Goal: Information Seeking & Learning: Find specific fact

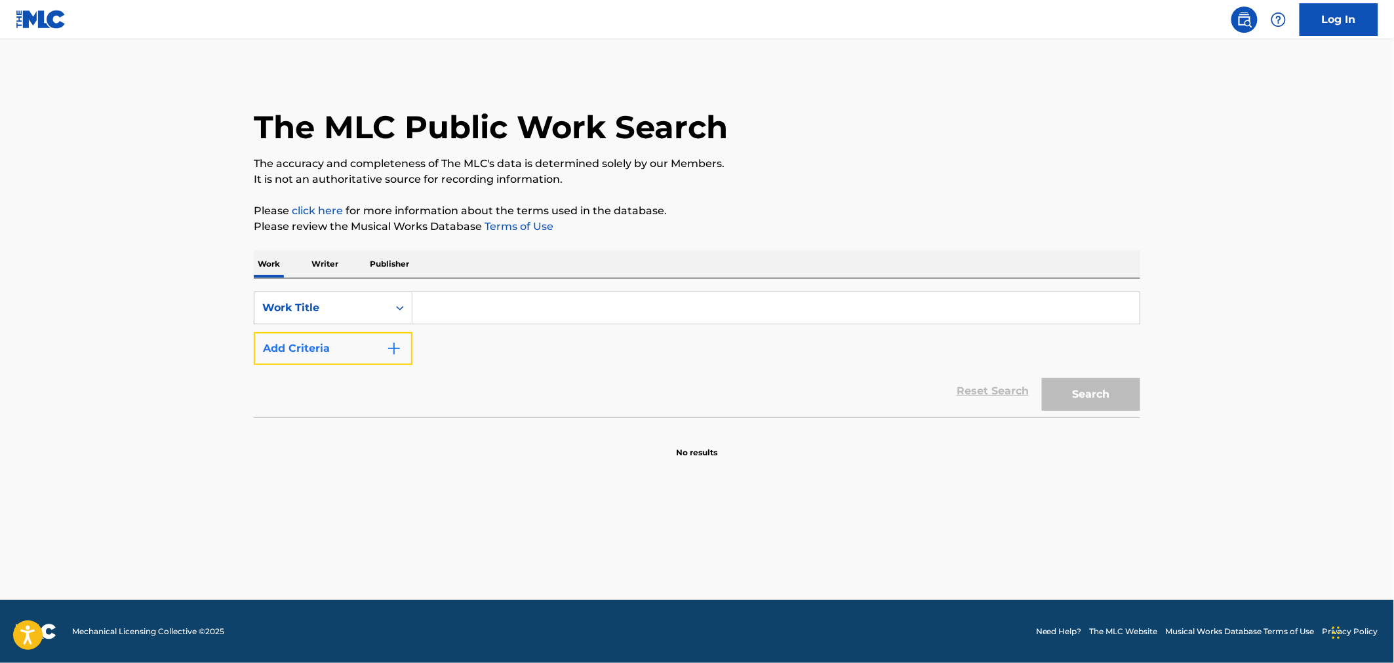
click at [347, 336] on button "Add Criteria" at bounding box center [333, 348] width 159 height 33
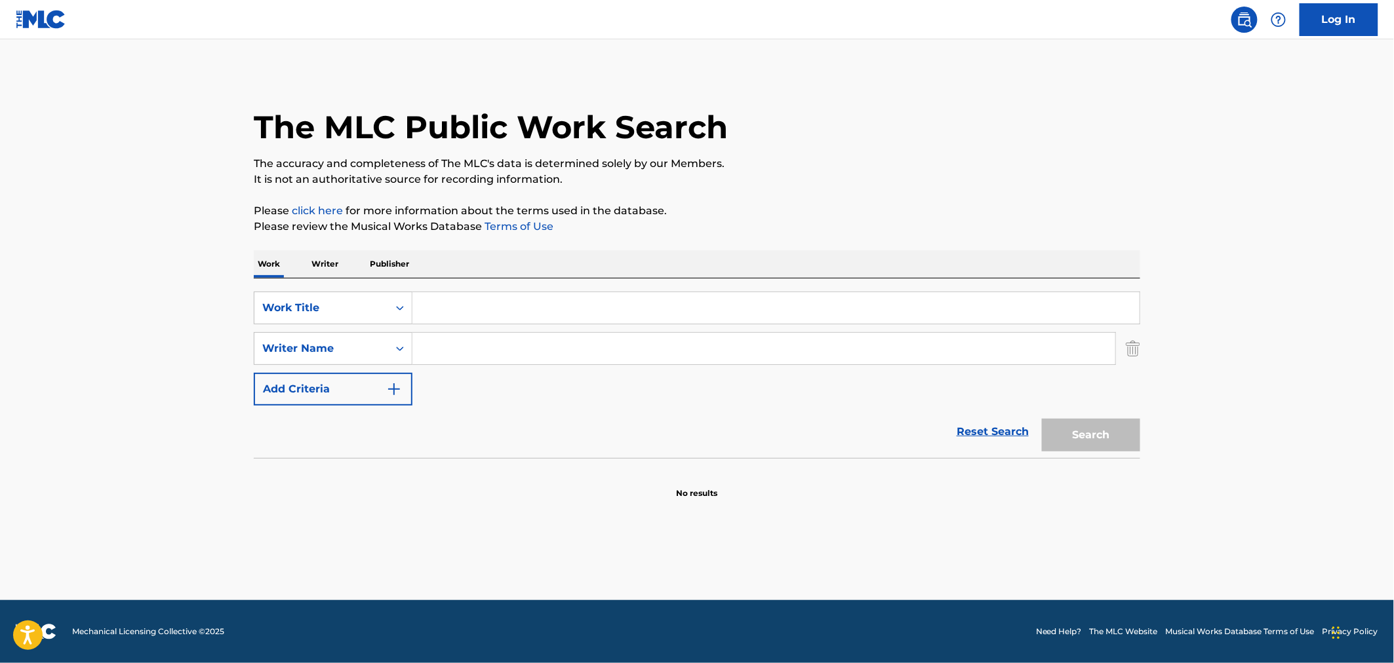
click at [464, 316] on input "Search Form" at bounding box center [775, 307] width 727 height 31
type input "SLUT ME OUT"
click at [395, 357] on div "Search Form" at bounding box center [400, 349] width 24 height 24
click at [431, 357] on input "Search Form" at bounding box center [763, 348] width 703 height 31
type input "[PERSON_NAME]"
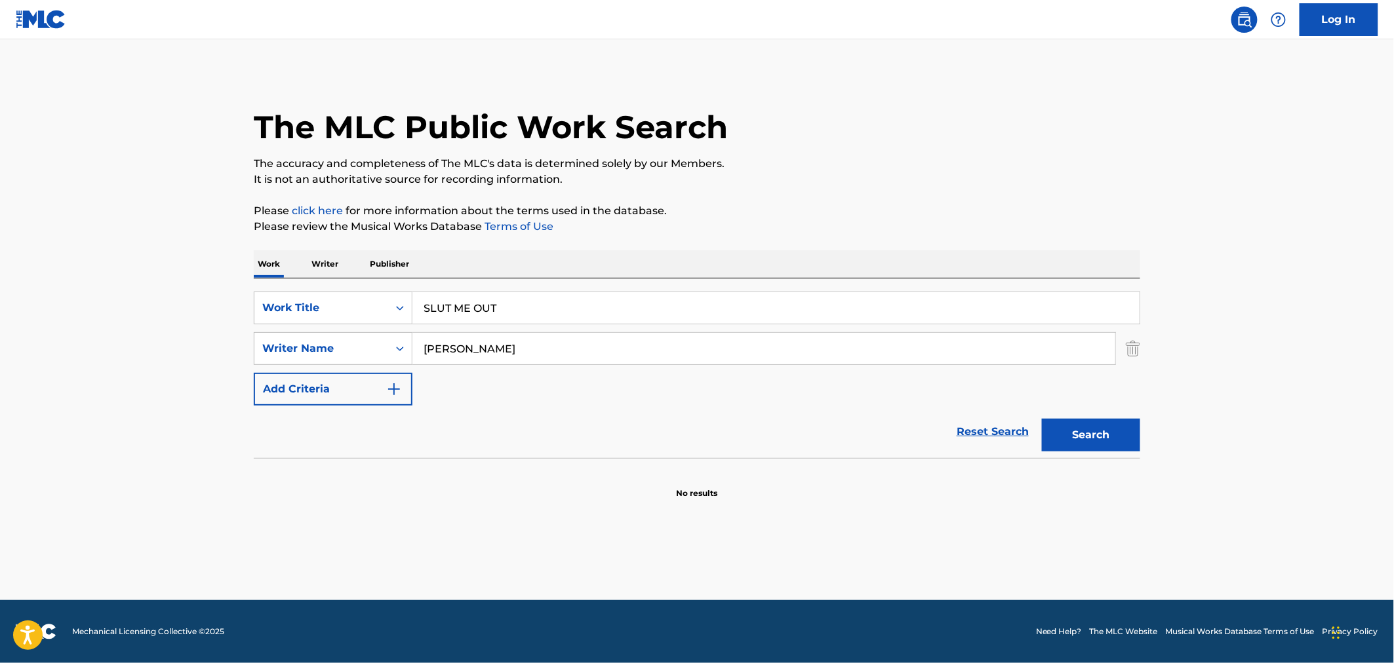
click at [1042, 419] on button "Search" at bounding box center [1091, 435] width 98 height 33
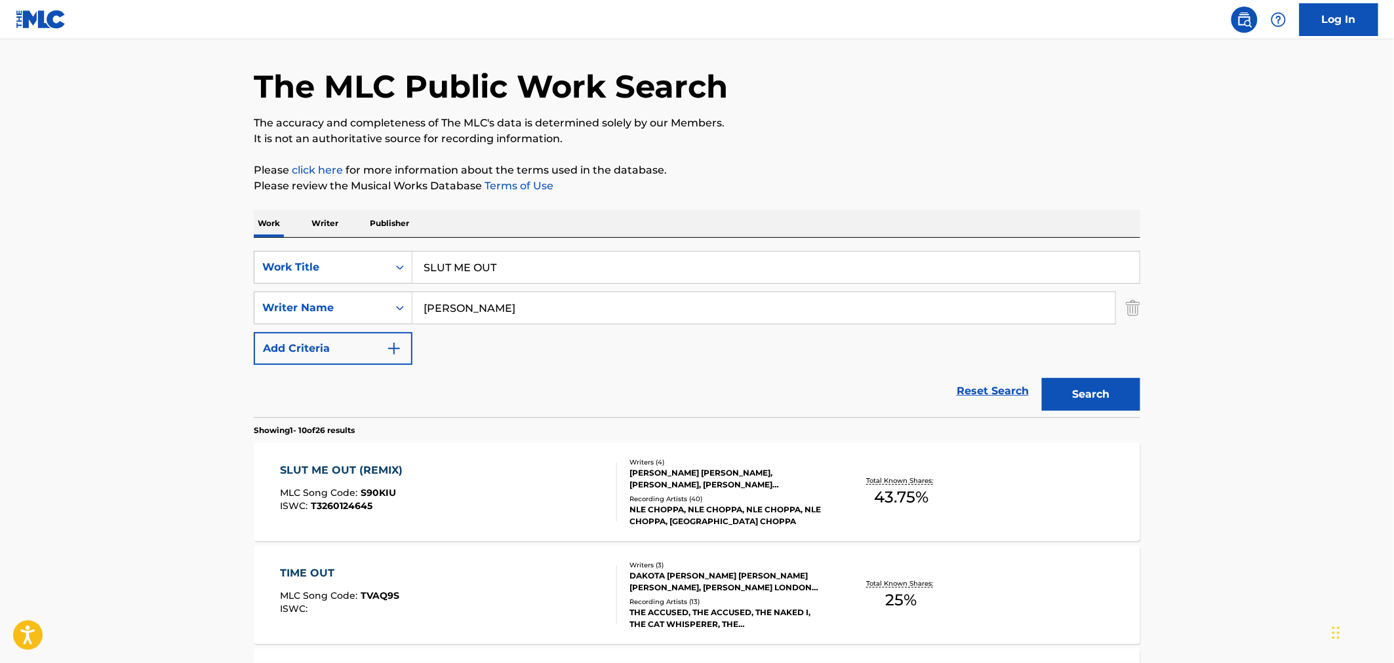
scroll to position [41, 0]
click at [624, 509] on div "Writers ( 4 ) [PERSON_NAME] [PERSON_NAME], [PERSON_NAME], [PERSON_NAME] [PERSON…" at bounding box center [722, 492] width 210 height 70
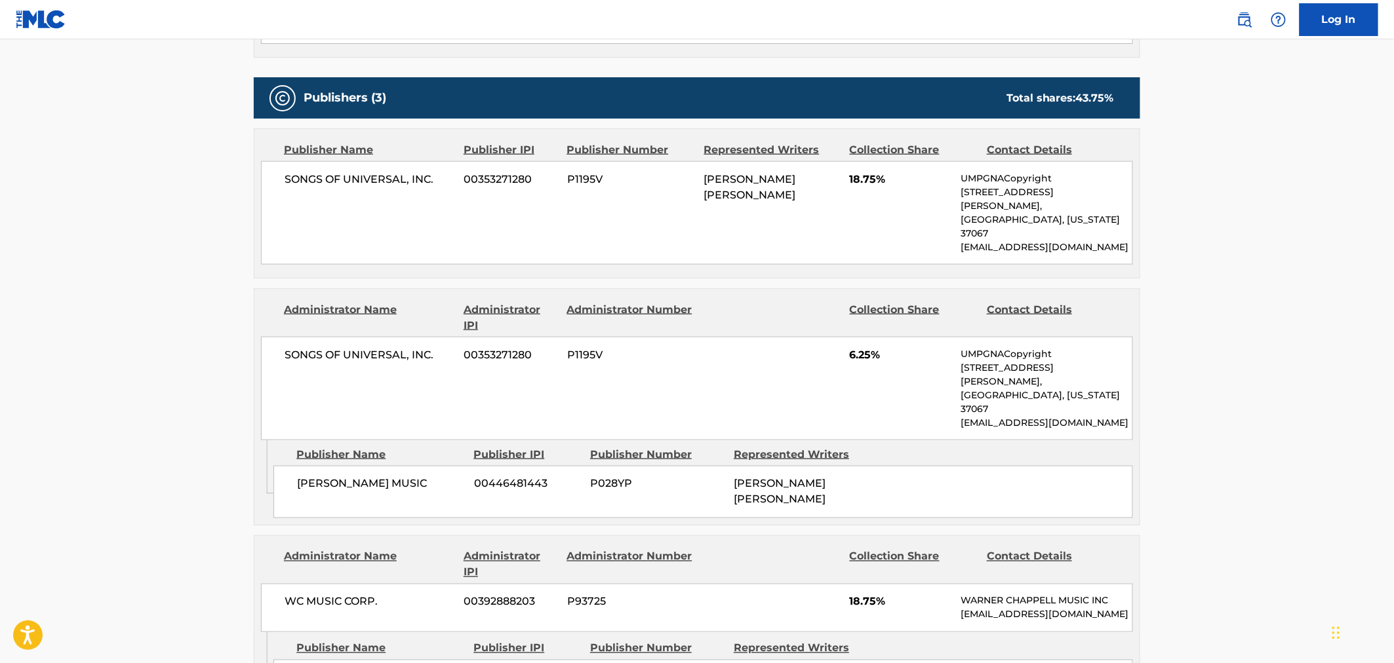
scroll to position [538, 0]
